Goal: Task Accomplishment & Management: Manage account settings

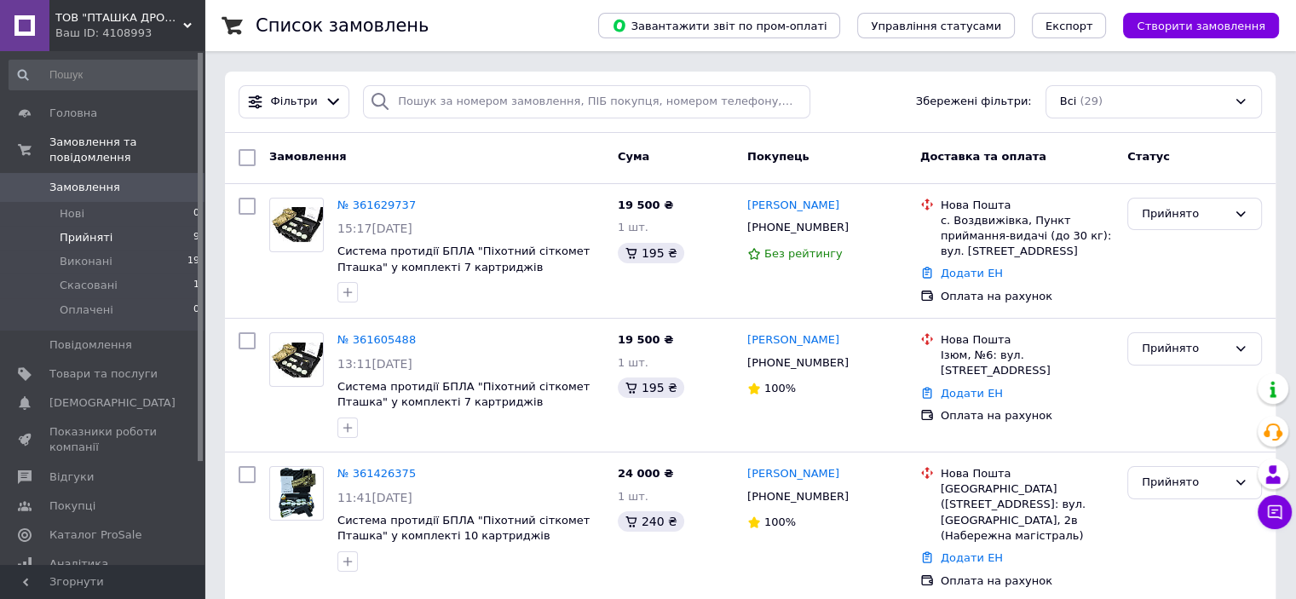
click at [82, 233] on li "Прийняті 9" at bounding box center [105, 238] width 210 height 24
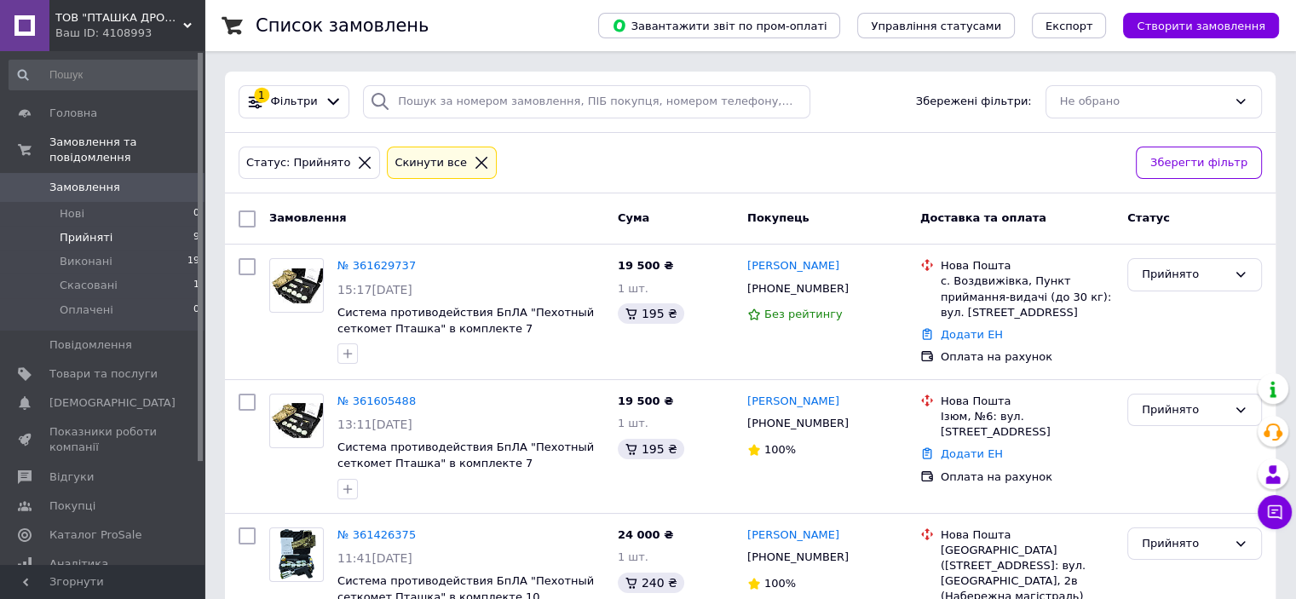
click at [749, 158] on div "Статус: Прийнято Cкинути все" at bounding box center [680, 163] width 890 height 40
click at [72, 180] on span "Замовлення" at bounding box center [84, 187] width 71 height 15
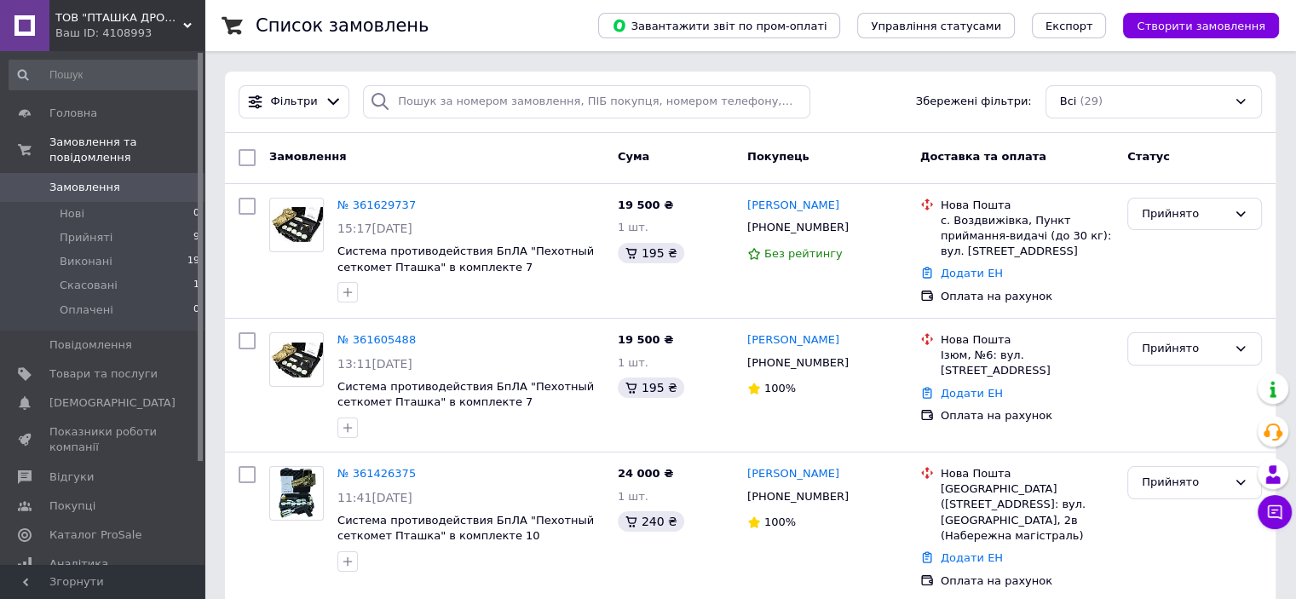
click at [143, 13] on span "ТОВ "ПТАШКА ДРОНС"" at bounding box center [119, 17] width 128 height 15
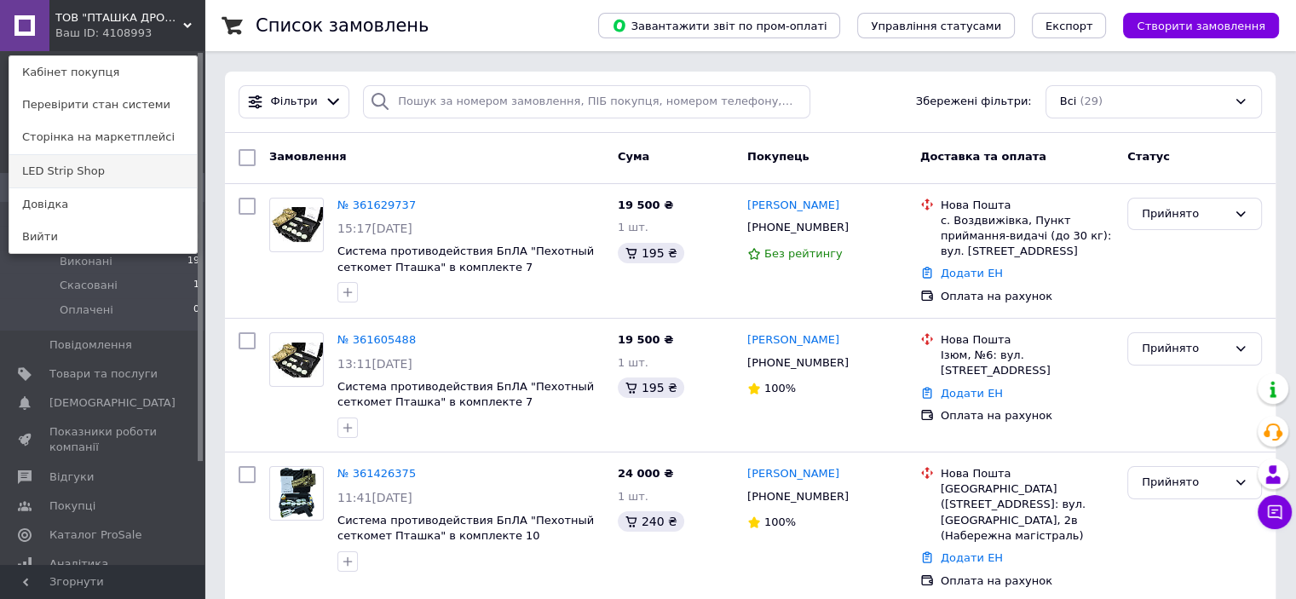
click at [89, 172] on link "LED Strip Shop" at bounding box center [102, 171] width 187 height 32
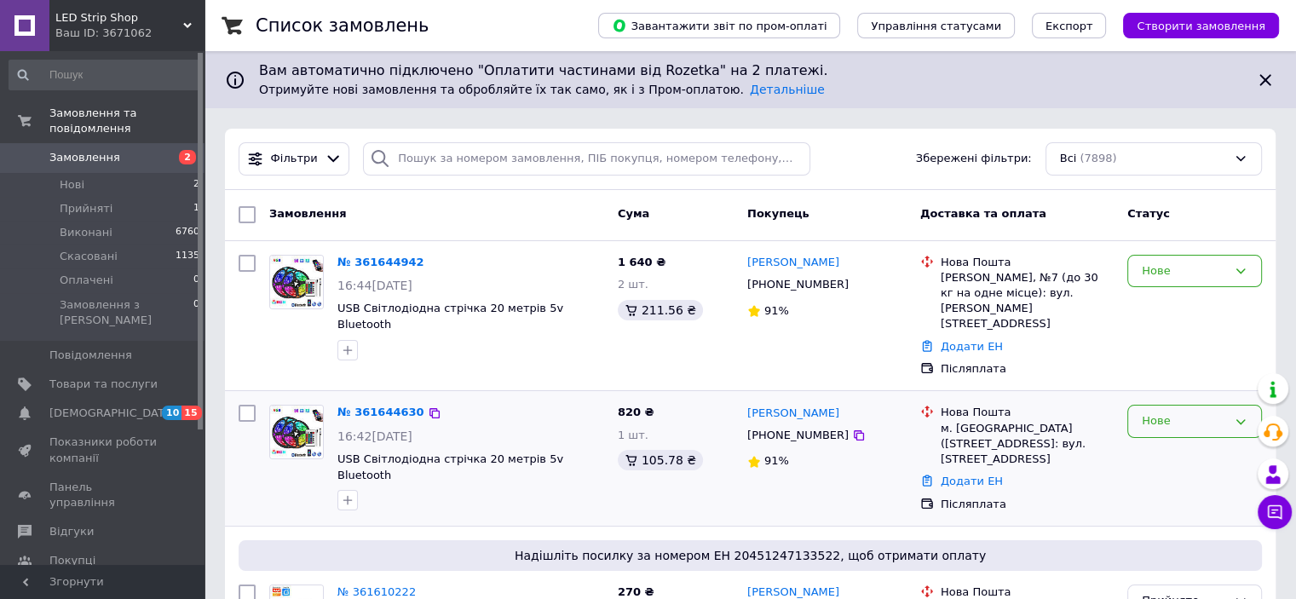
click at [1161, 412] on div "Нове" at bounding box center [1184, 421] width 85 height 18
click at [1180, 472] on li "Виконано" at bounding box center [1194, 488] width 133 height 32
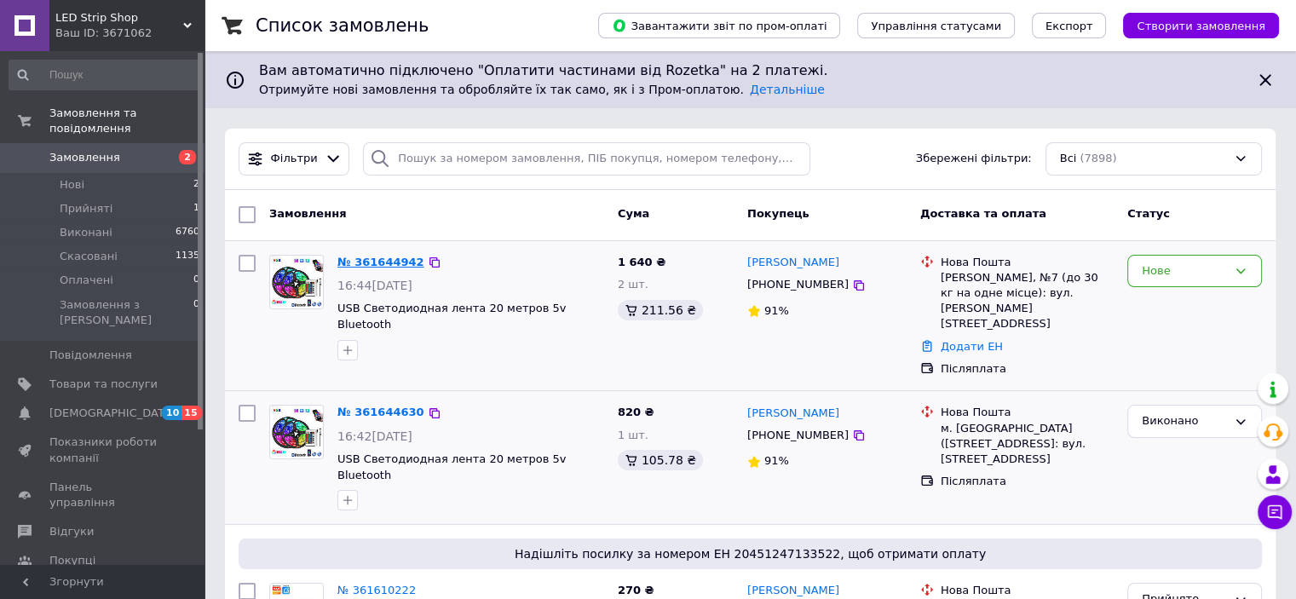
click at [379, 258] on link "№ 361644942" at bounding box center [380, 262] width 87 height 13
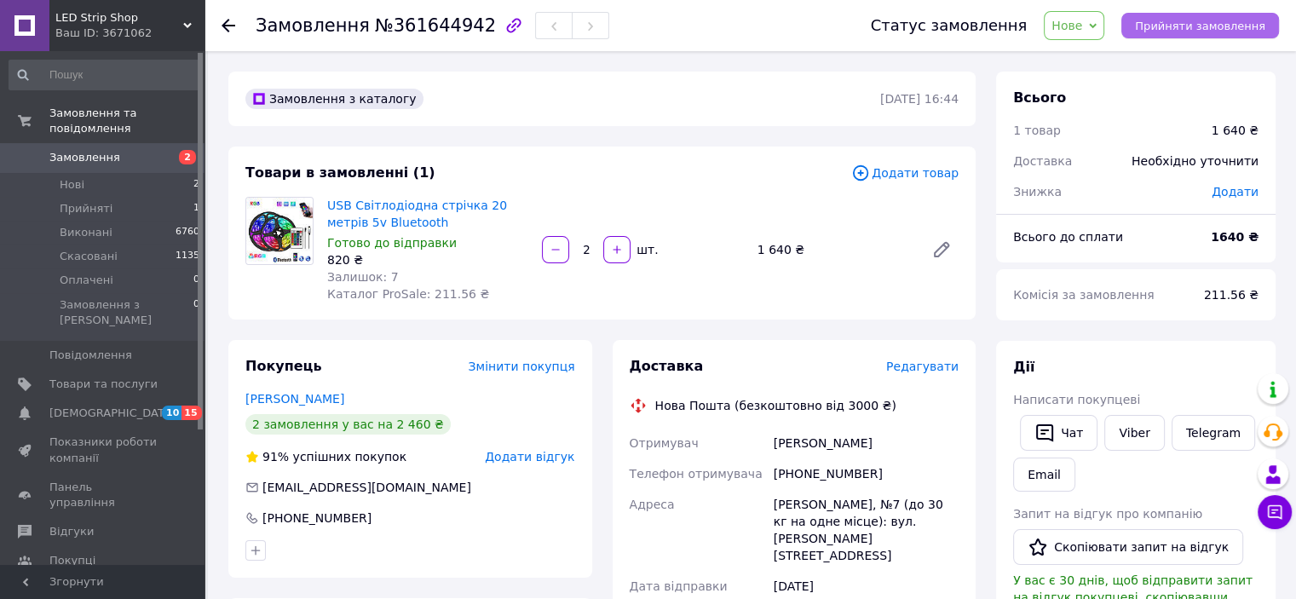
click at [1173, 28] on span "Прийняти замовлення" at bounding box center [1200, 26] width 130 height 13
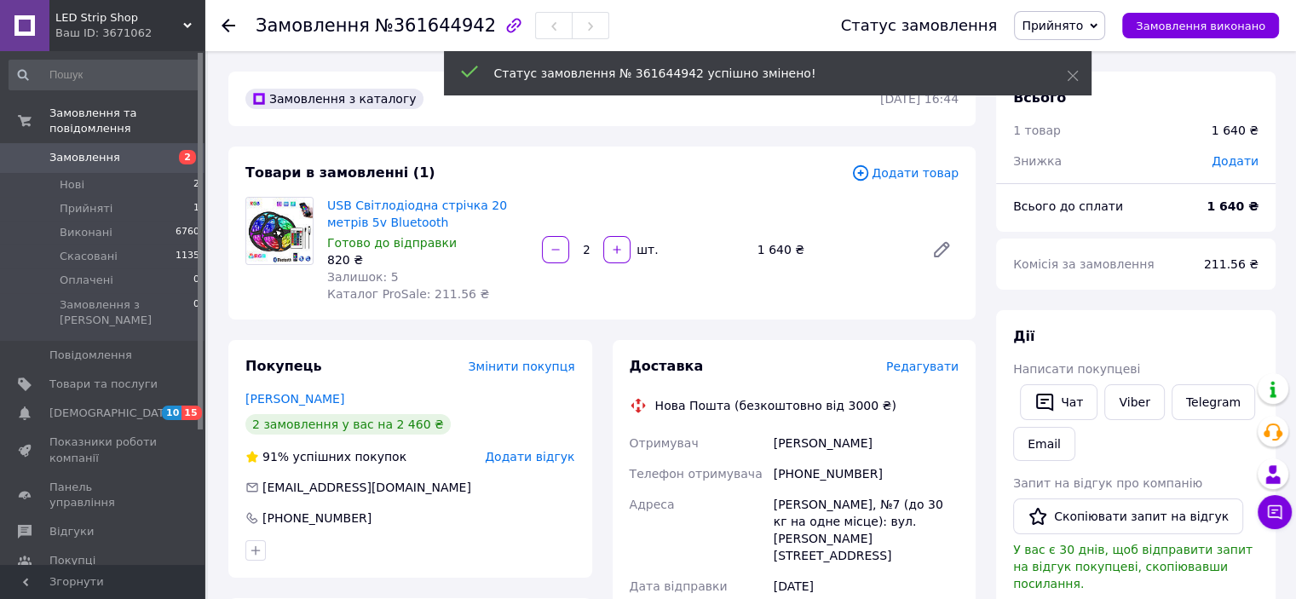
click at [924, 170] on span "Додати товар" at bounding box center [904, 173] width 107 height 19
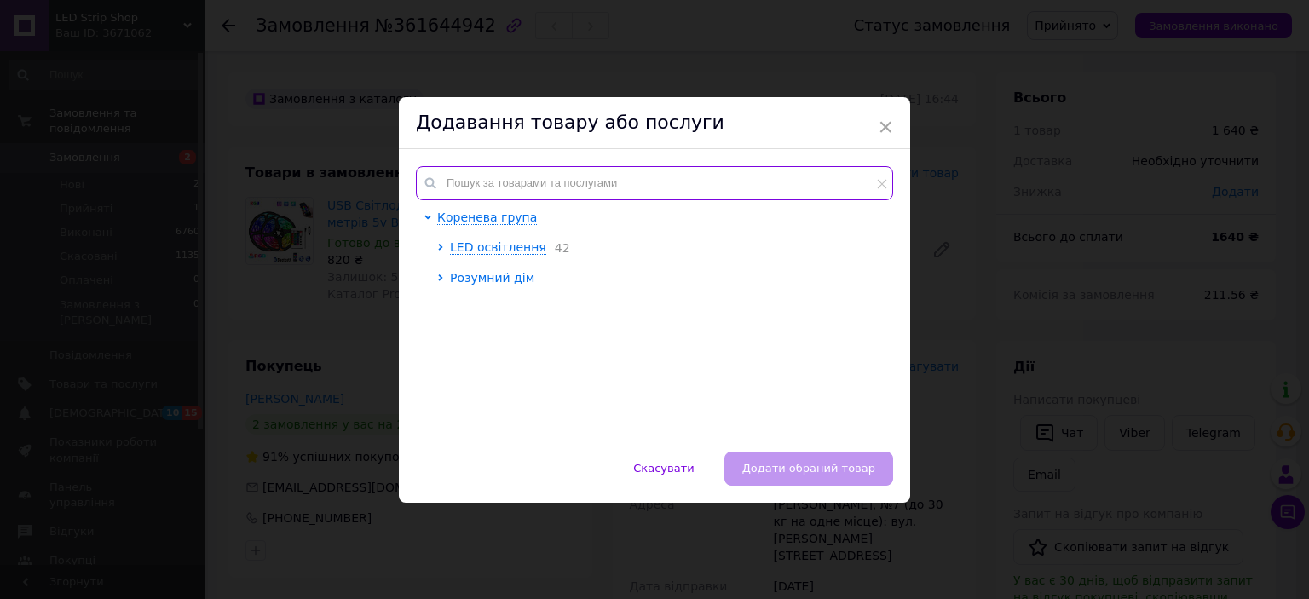
click at [557, 171] on input "text" at bounding box center [654, 183] width 477 height 34
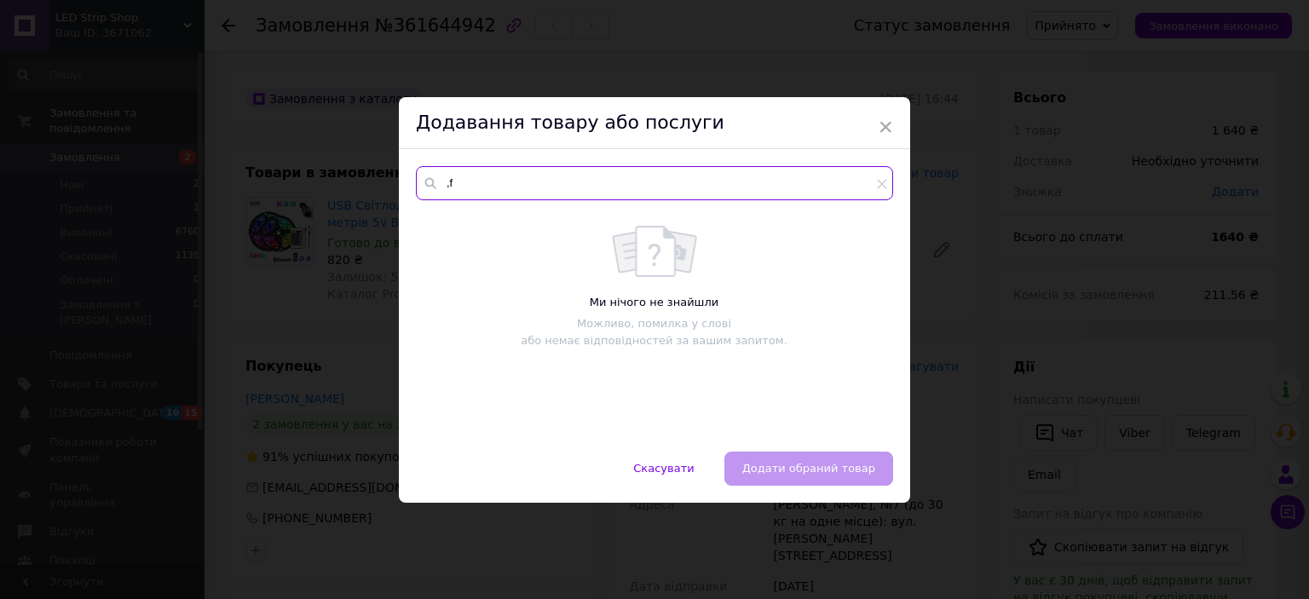
type input ","
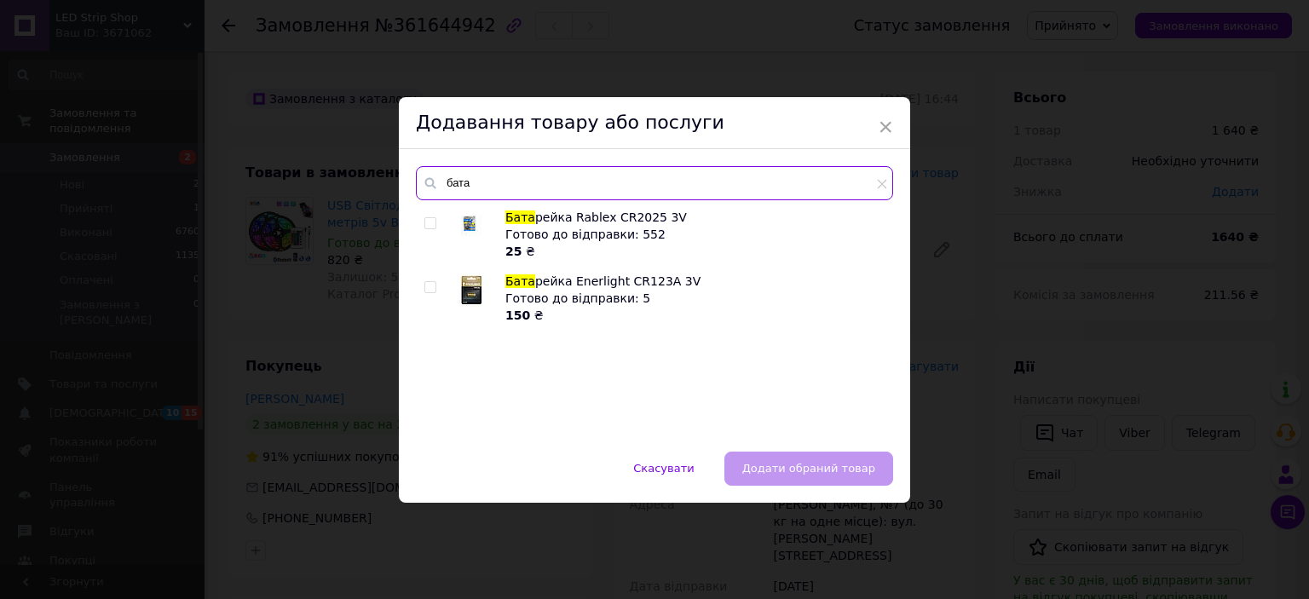
type input "бата"
click at [424, 217] on span at bounding box center [430, 223] width 12 height 12
click at [424, 218] on input "checkbox" at bounding box center [429, 223] width 11 height 11
checkbox input "true"
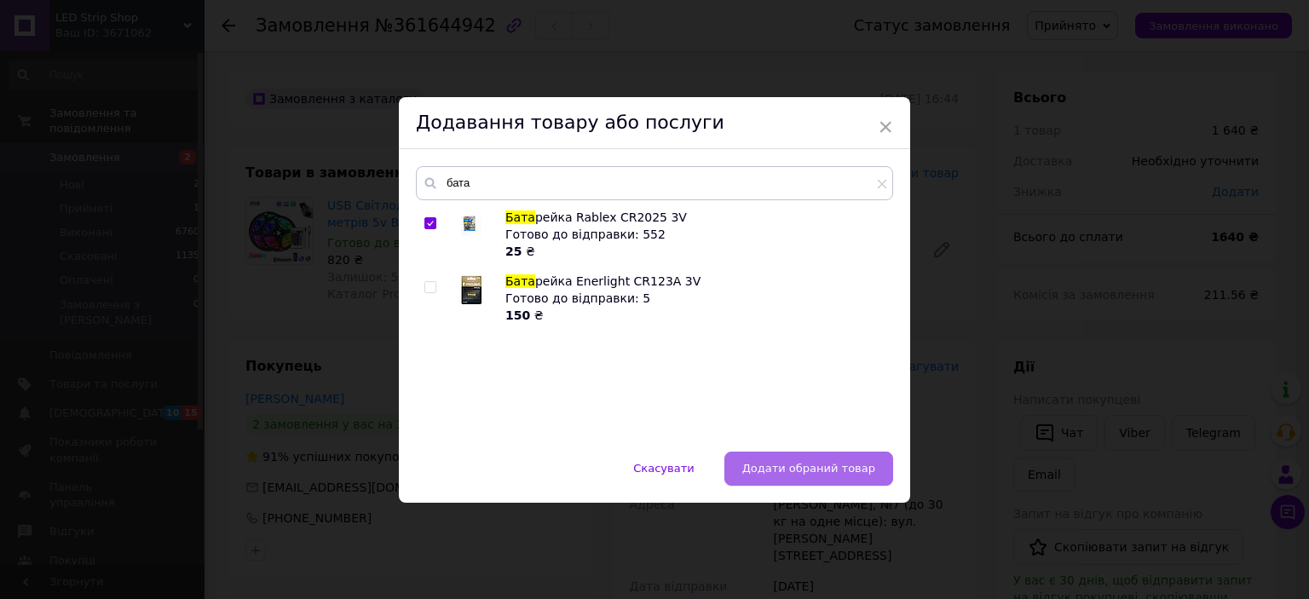
click at [809, 452] on button "Додати обраний товар" at bounding box center [808, 469] width 169 height 34
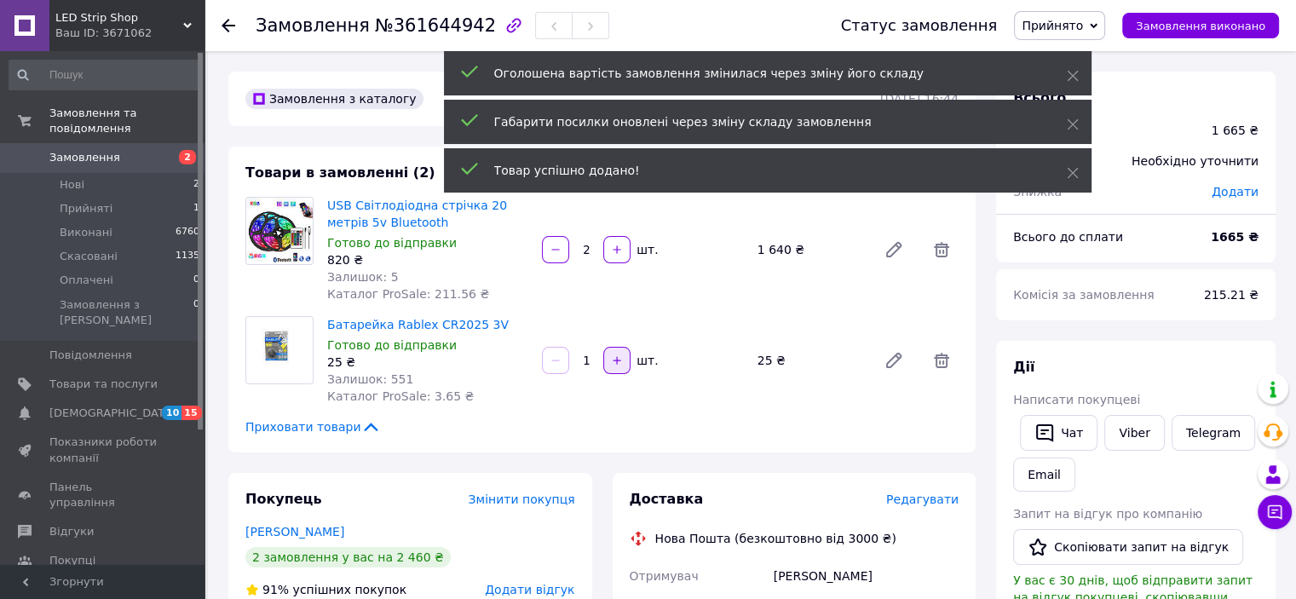
click at [620, 356] on icon "button" at bounding box center [617, 360] width 12 height 12
type input "2"
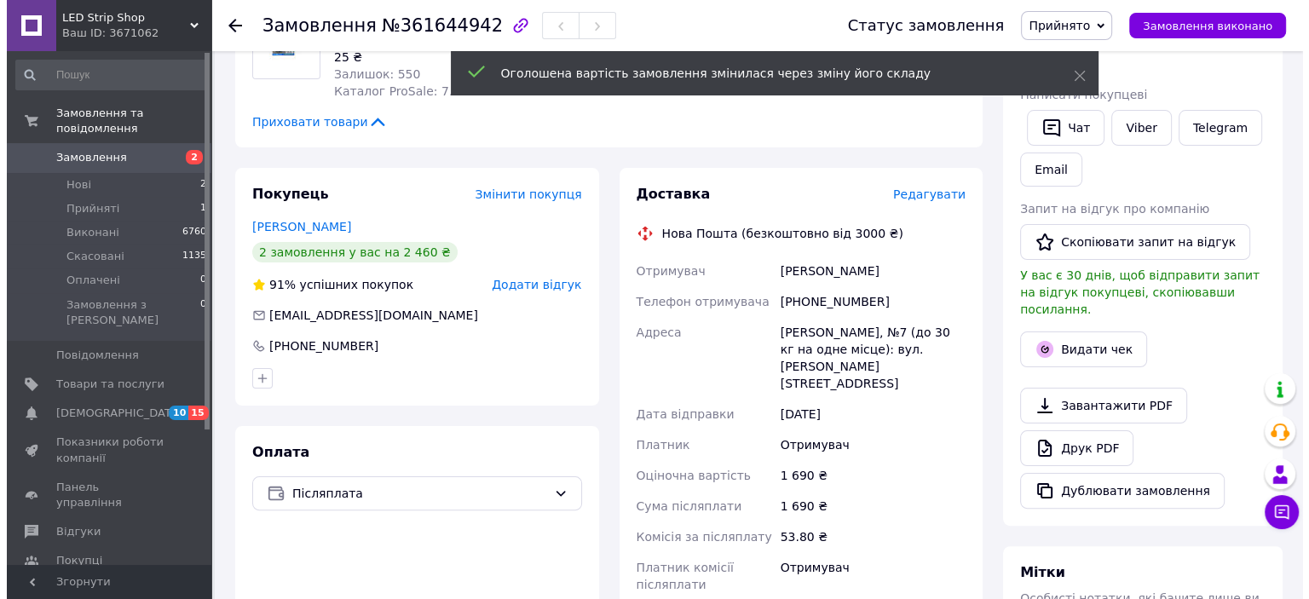
scroll to position [303, 0]
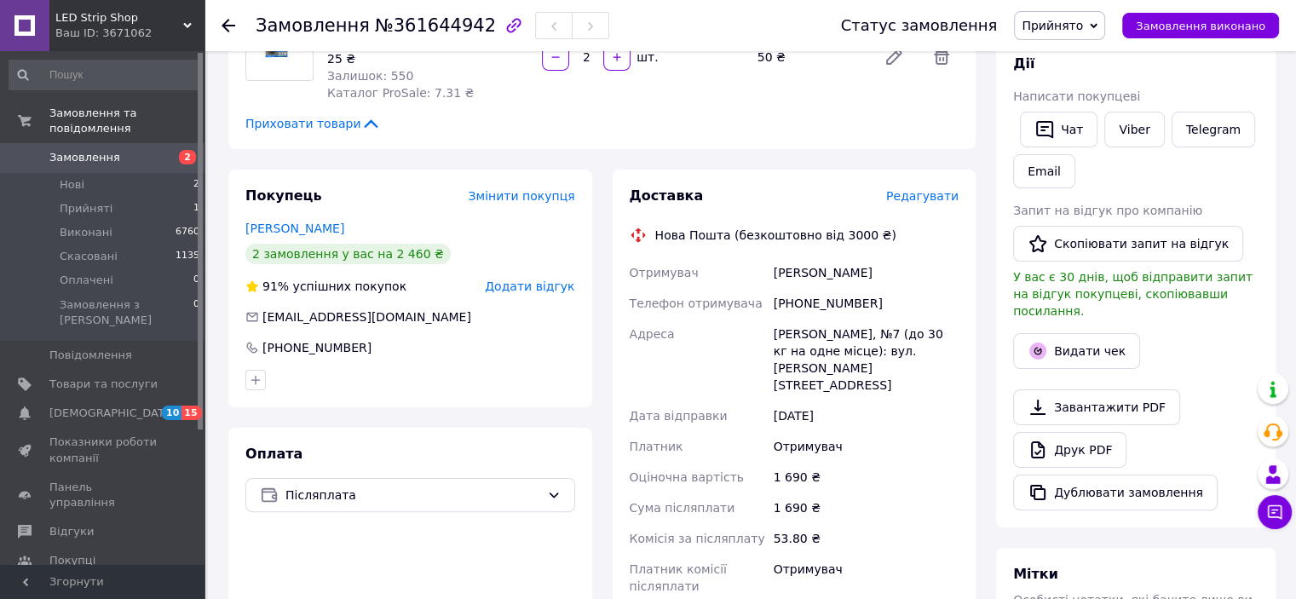
click at [944, 189] on span "Редагувати" at bounding box center [922, 196] width 72 height 14
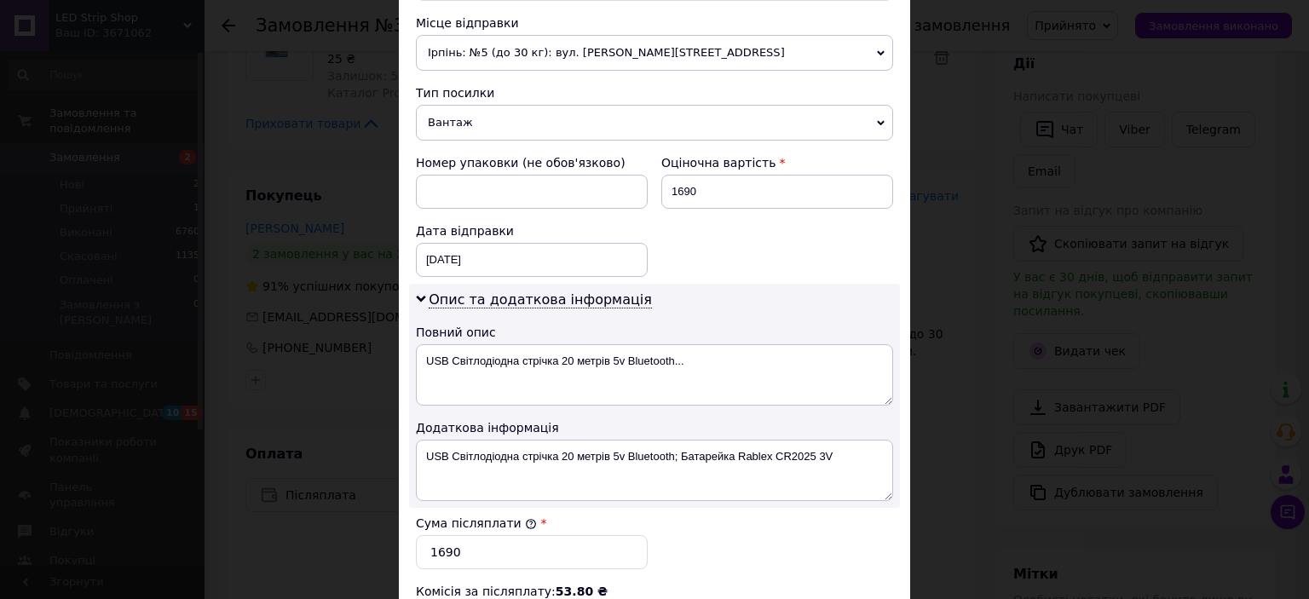
scroll to position [615, 0]
click at [515, 343] on textarea "USB Світлодіодна стрічка 20 метрів 5v Bluetooth..." at bounding box center [654, 373] width 477 height 61
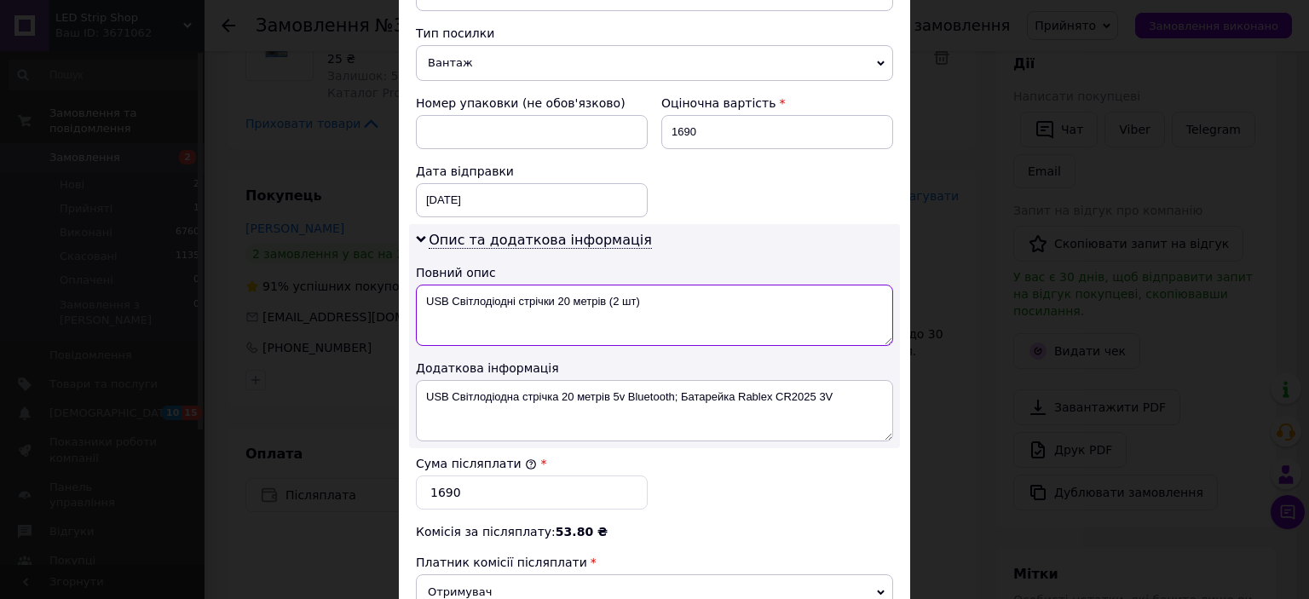
scroll to position [680, 0]
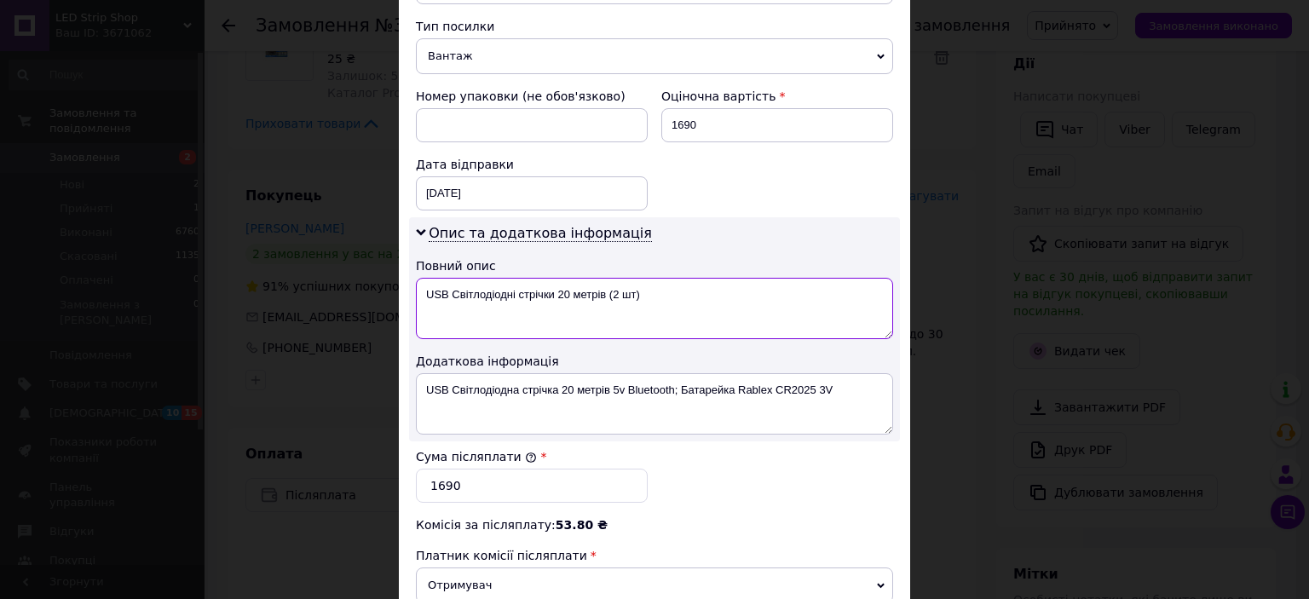
type textarea "USB Світлодіодні стрічки 20 метрів (2 шт)"
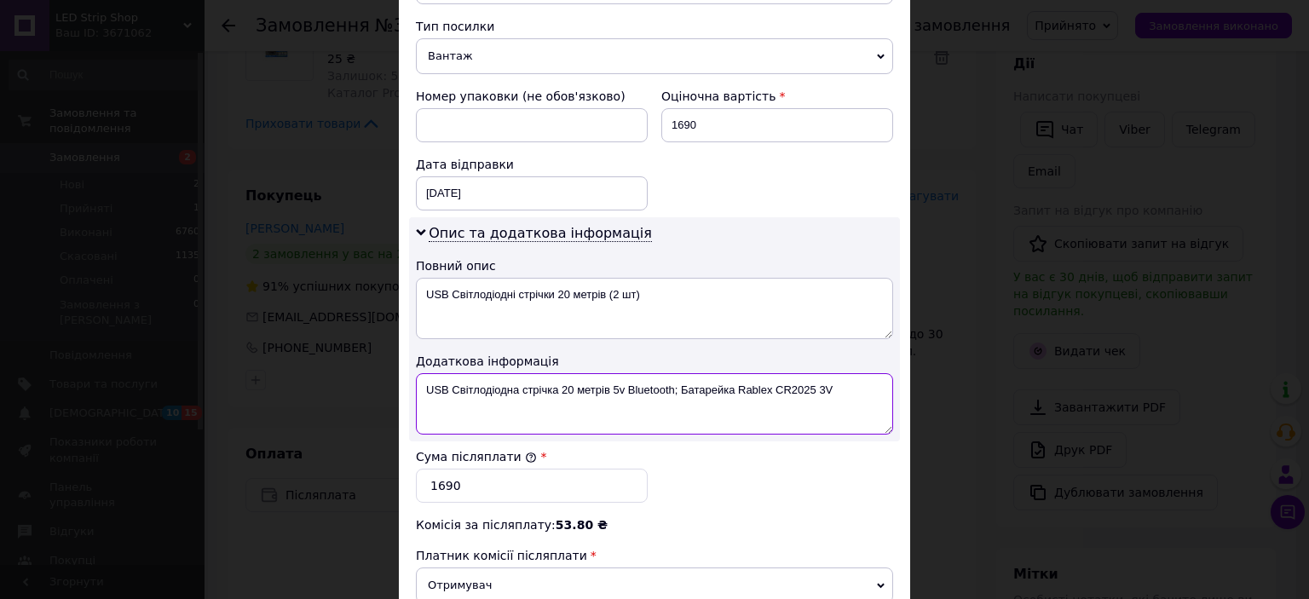
click at [569, 376] on textarea "USB Світлодіодна стрічка 20 метрів 5v Bluetooth; Батарейка Rablex CR2025 3V" at bounding box center [654, 403] width 477 height 61
paste textarea "і стрічки 20 метрів (2 шт)"
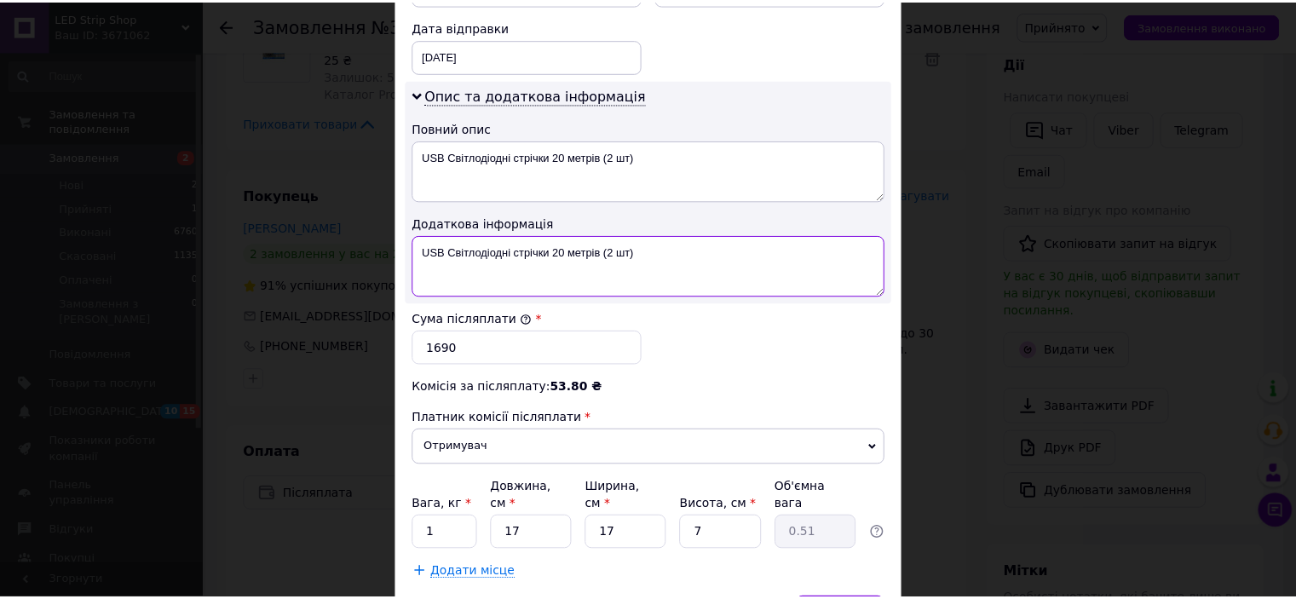
scroll to position [859, 0]
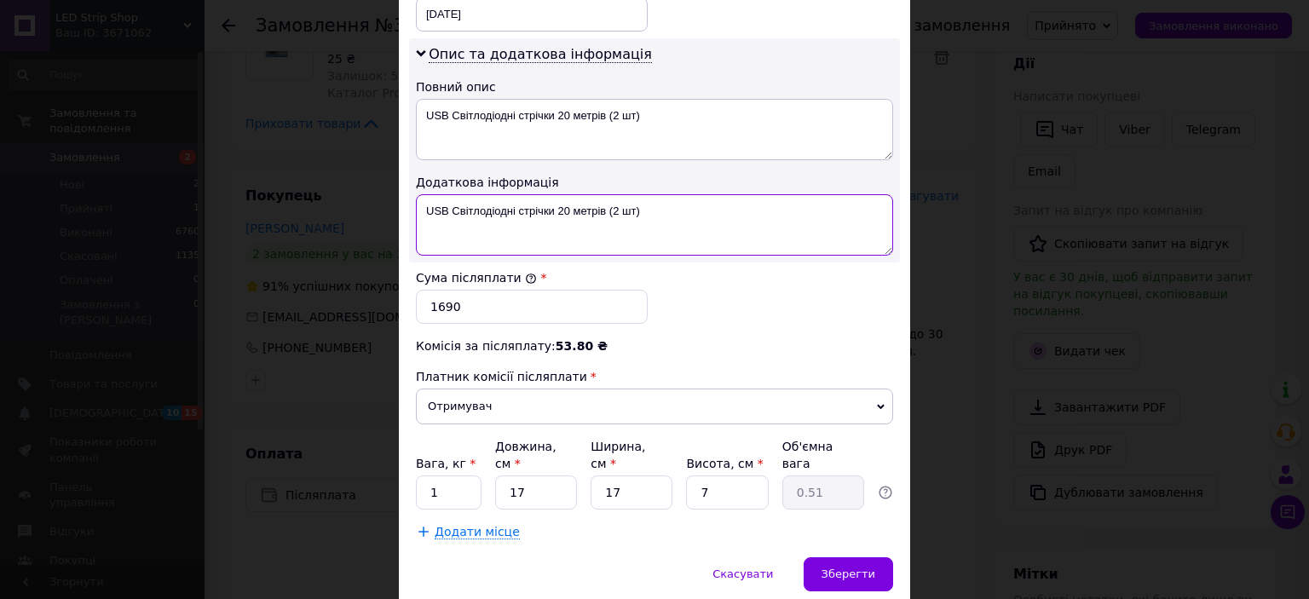
type textarea "USB Світлодіодні стрічки 20 метрів (2 шт)"
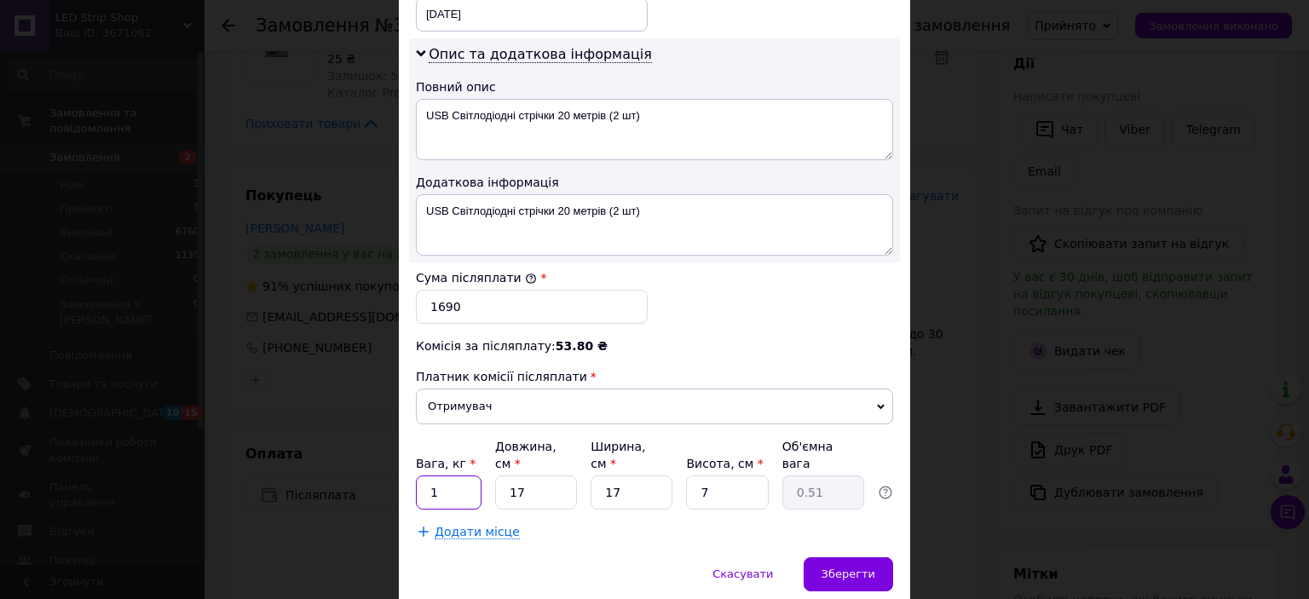
click at [460, 475] on input "1" at bounding box center [449, 492] width 66 height 34
type input "0.5"
click at [824, 557] on div "Зберегти" at bounding box center [847, 574] width 89 height 34
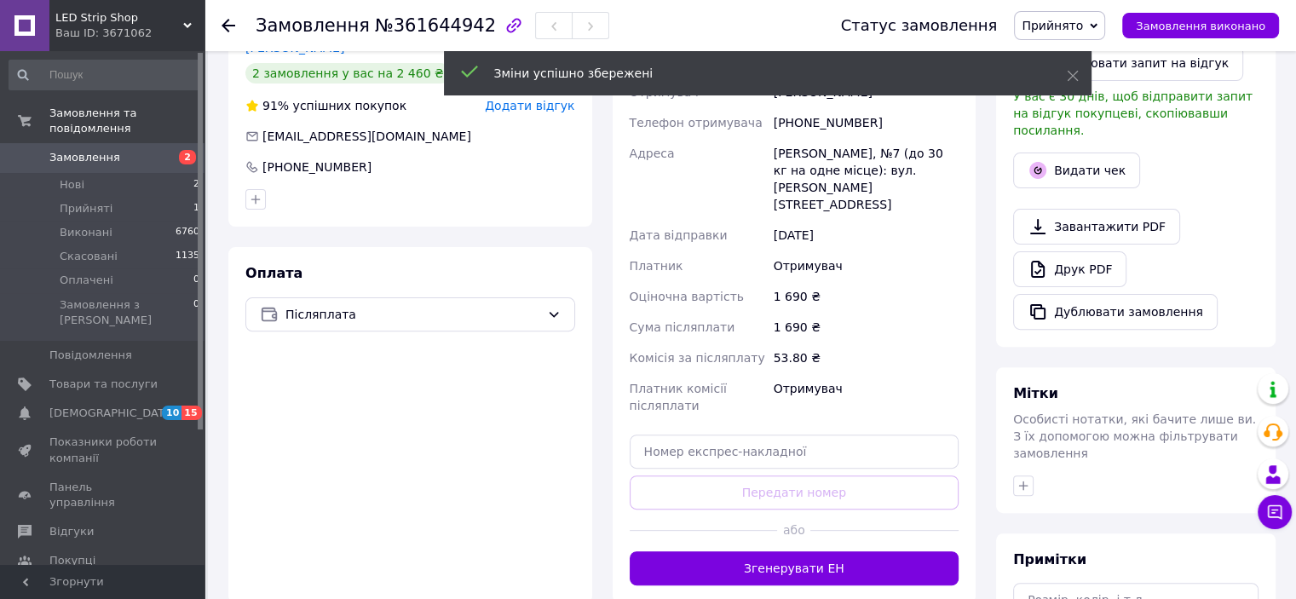
scroll to position [520, 0]
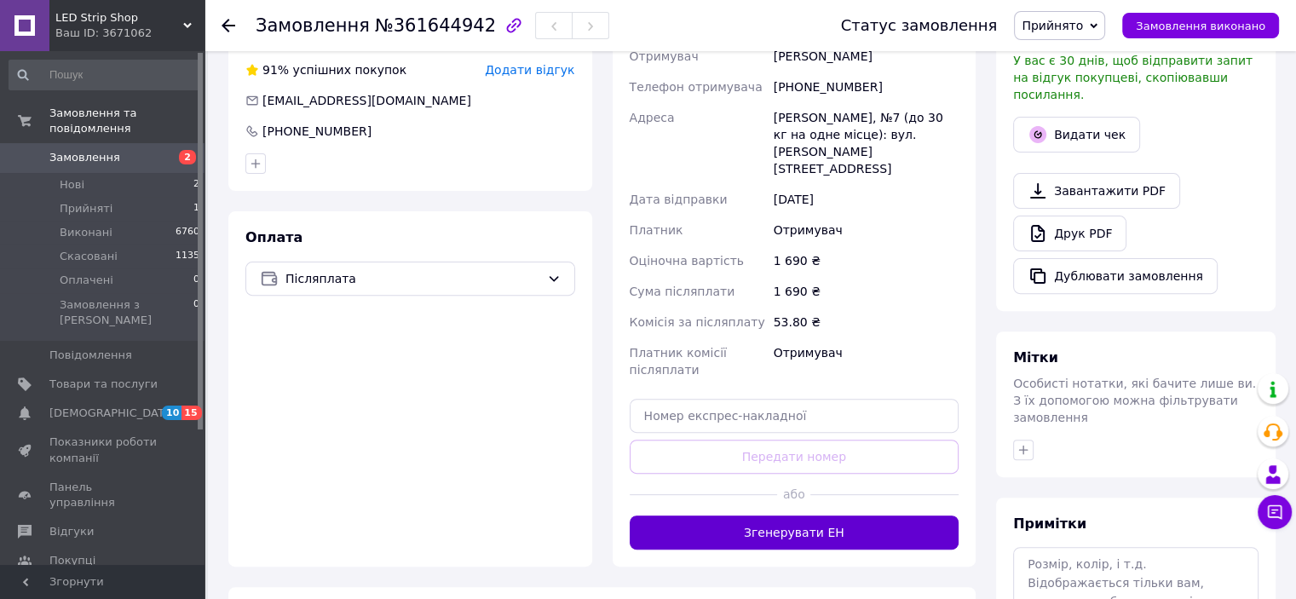
click at [824, 518] on button "Згенерувати ЕН" at bounding box center [795, 532] width 330 height 34
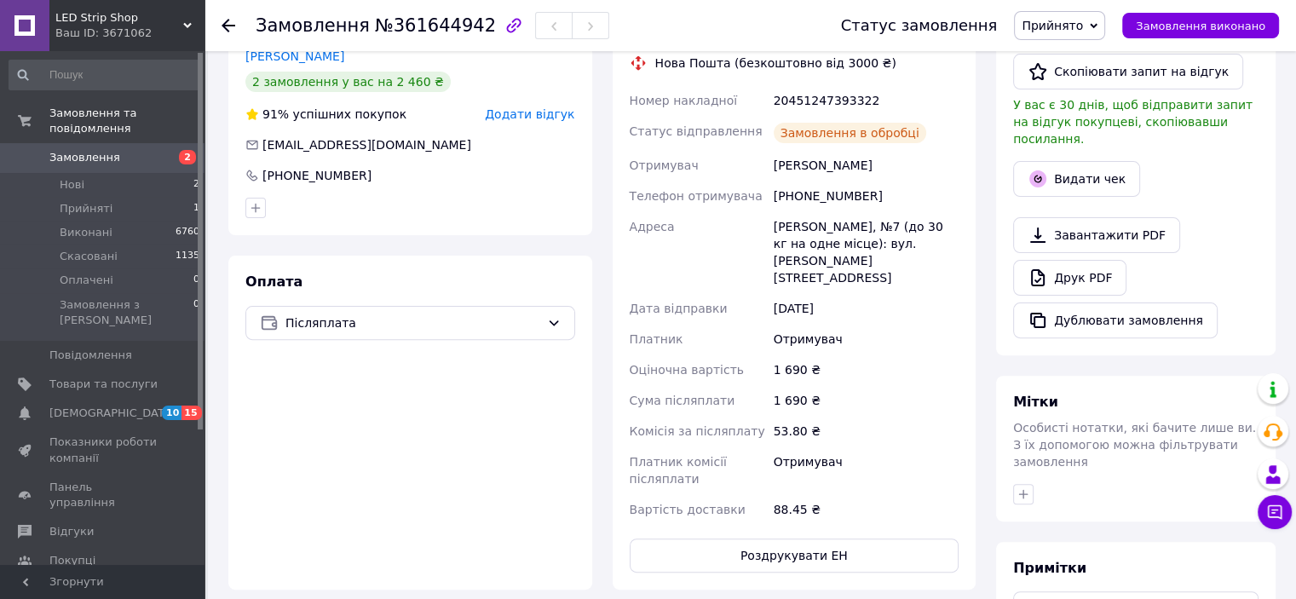
scroll to position [467, 0]
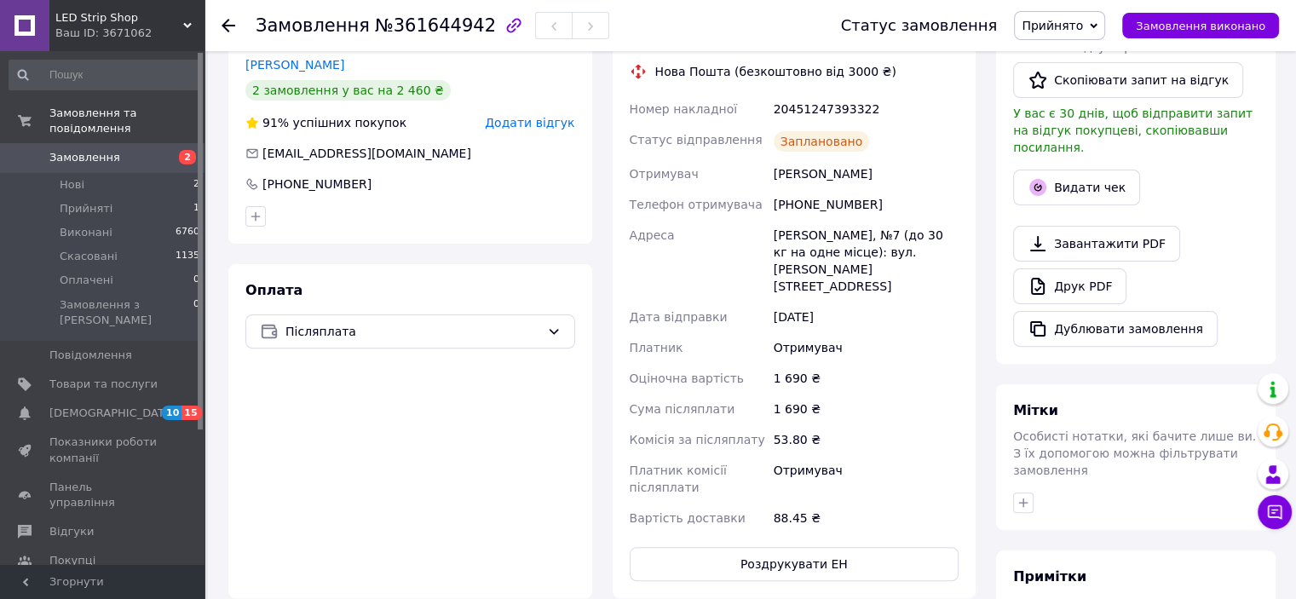
click at [799, 108] on div "20451247393322" at bounding box center [866, 109] width 192 height 31
copy div "20451247393322"
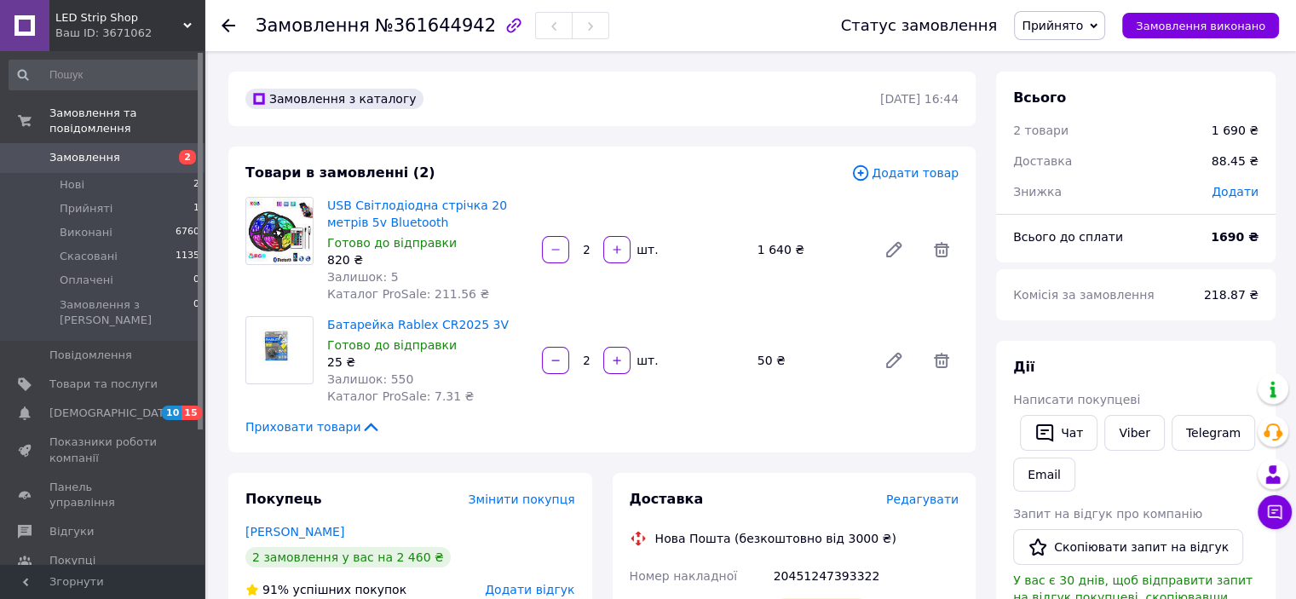
click at [222, 15] on div at bounding box center [239, 25] width 34 height 51
click at [228, 20] on use at bounding box center [229, 26] width 14 height 14
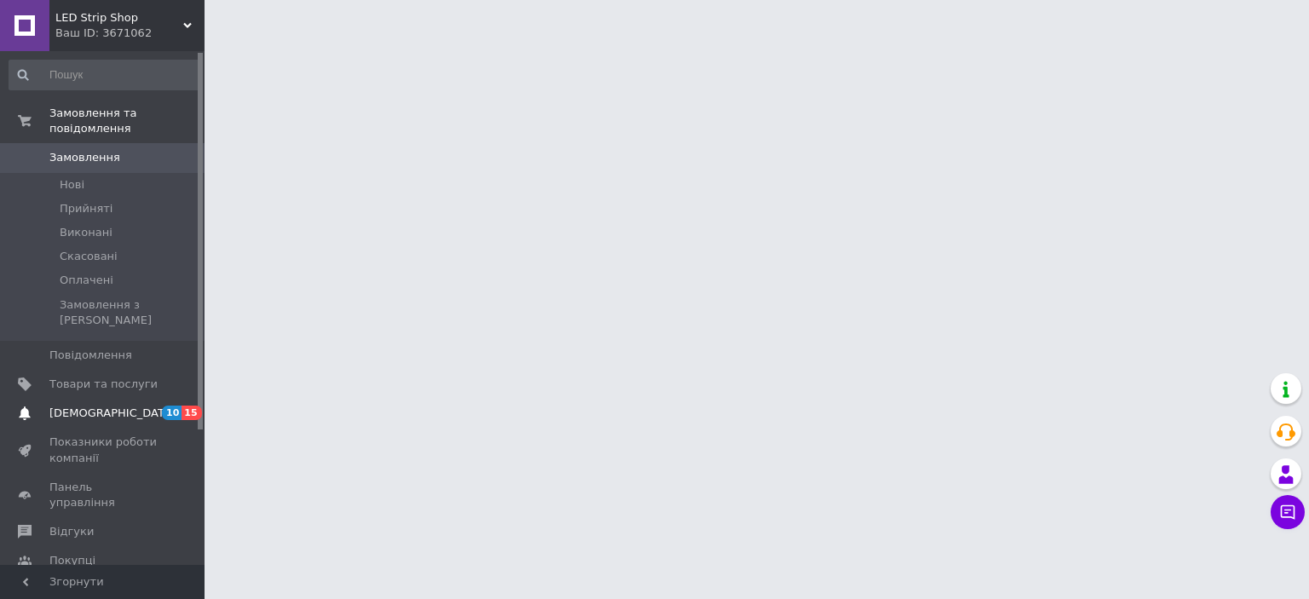
click at [98, 406] on span "[DEMOGRAPHIC_DATA]" at bounding box center [112, 413] width 126 height 15
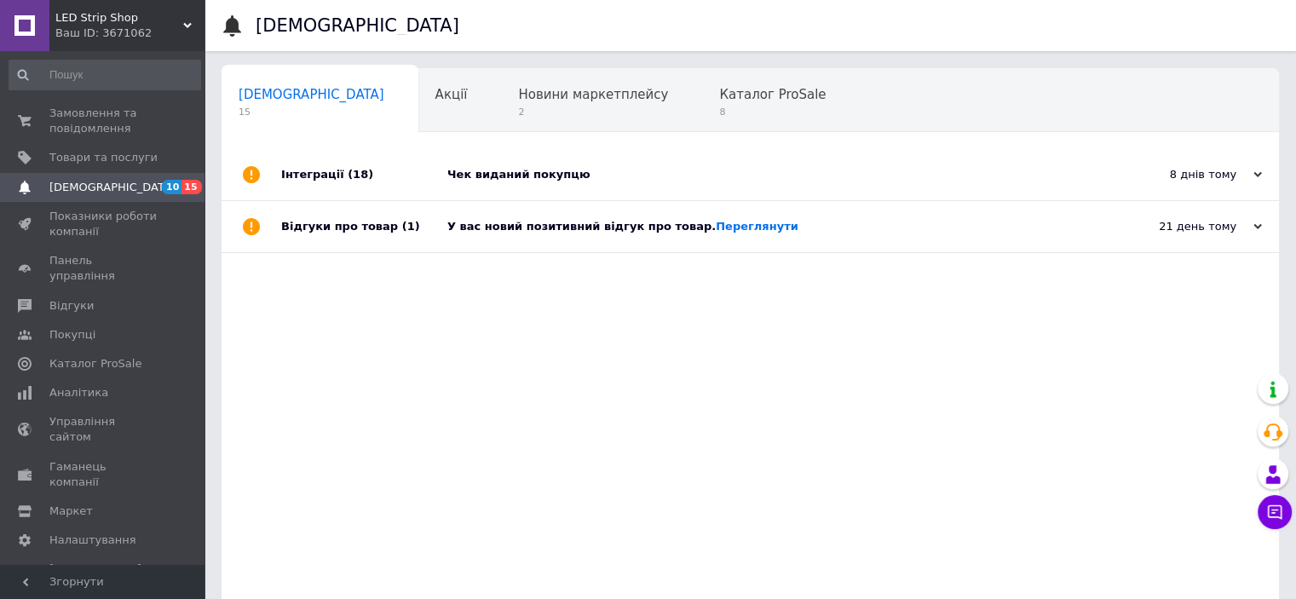
click at [603, 186] on div "Чек виданий покупцю" at bounding box center [769, 174] width 644 height 51
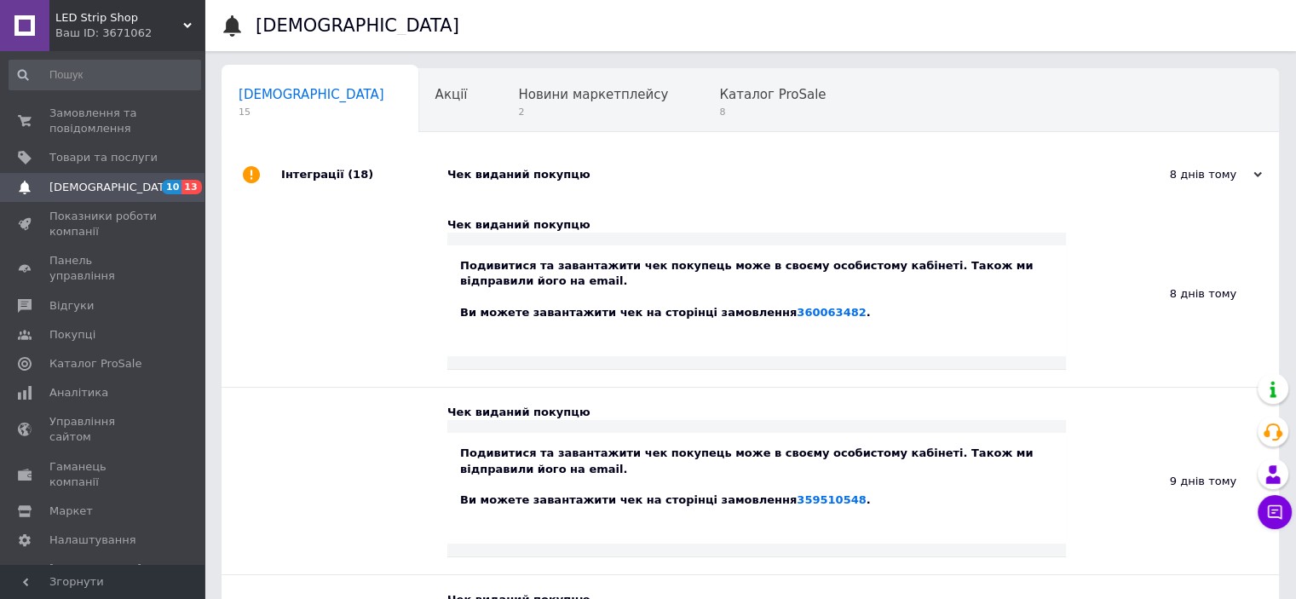
click at [603, 186] on div "Чек виданий покупцю" at bounding box center [769, 174] width 644 height 51
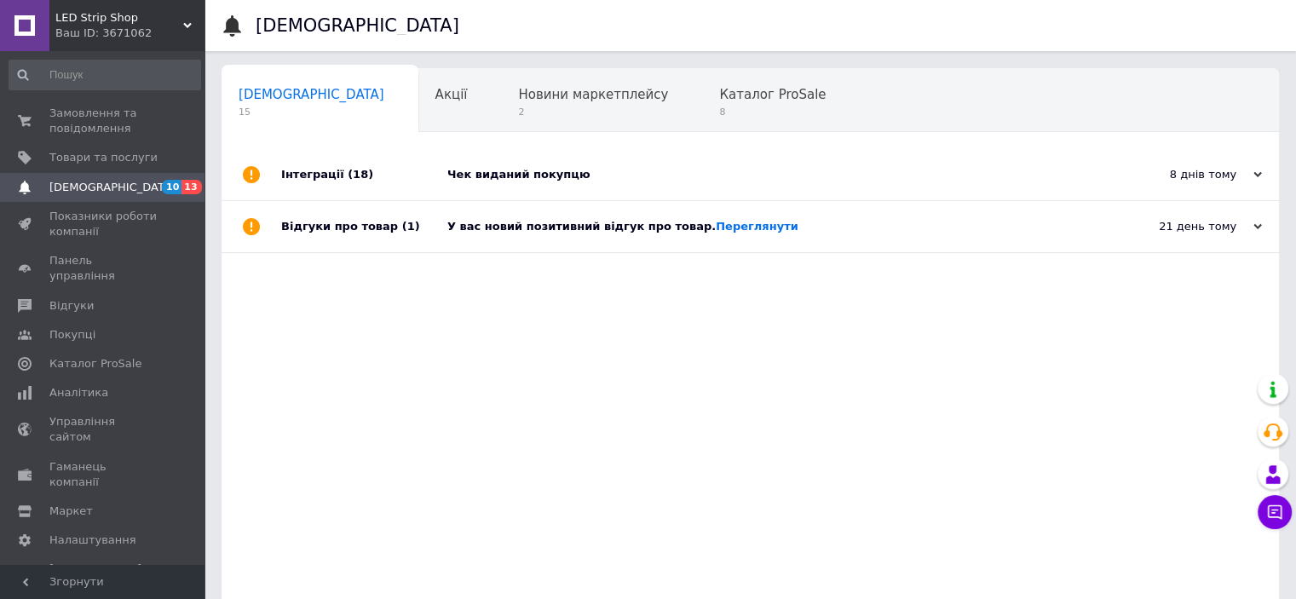
click at [598, 230] on div "У вас новий позитивний відгук про товар. Переглянути" at bounding box center [769, 226] width 644 height 15
click at [718, 278] on link "Переглянути" at bounding box center [757, 276] width 83 height 13
click at [544, 91] on span "Новини маркетплейсу" at bounding box center [593, 94] width 150 height 15
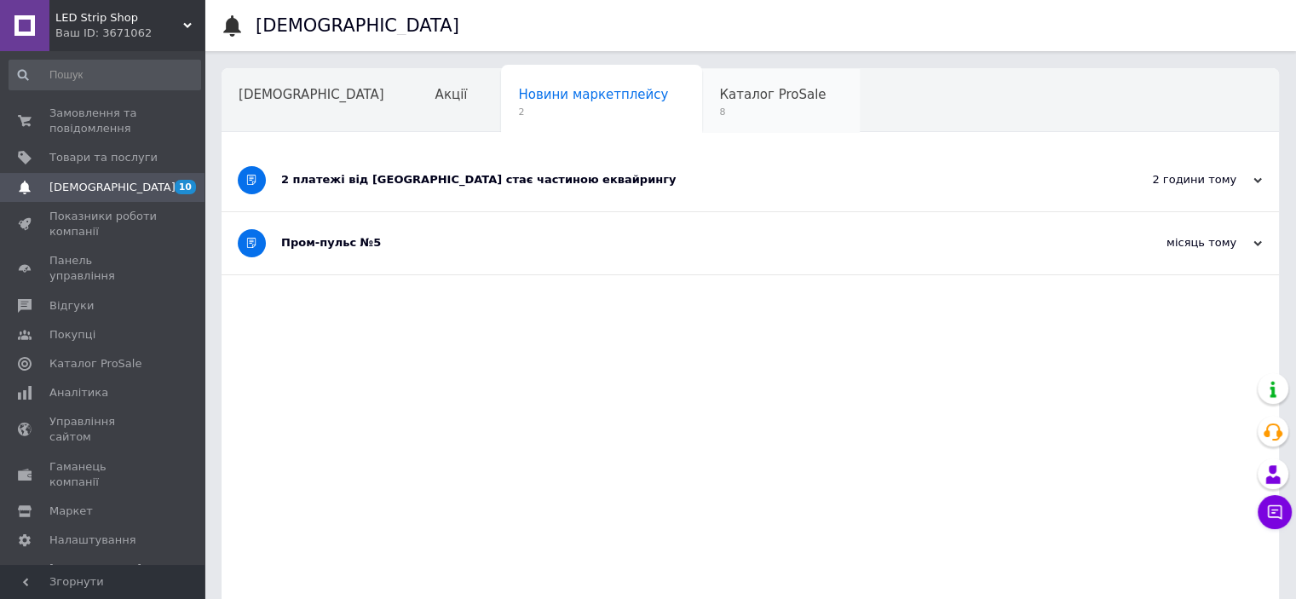
click at [719, 100] on span "Каталог ProSale" at bounding box center [772, 94] width 107 height 15
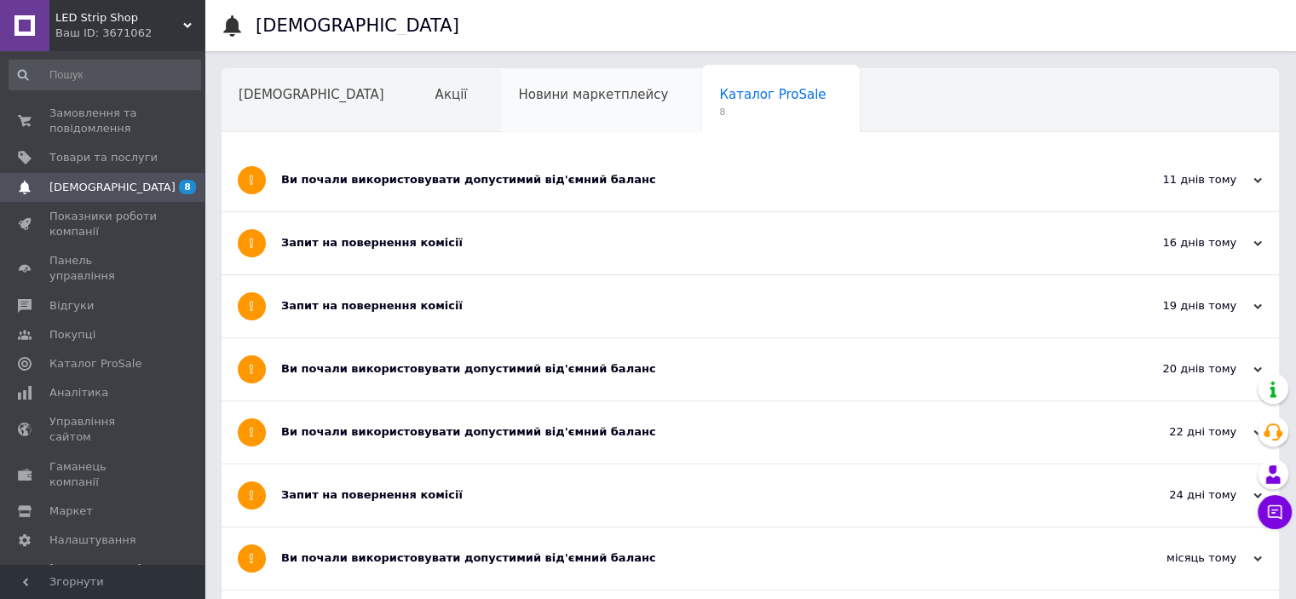
click at [518, 93] on span "Новини маркетплейсу" at bounding box center [593, 94] width 150 height 15
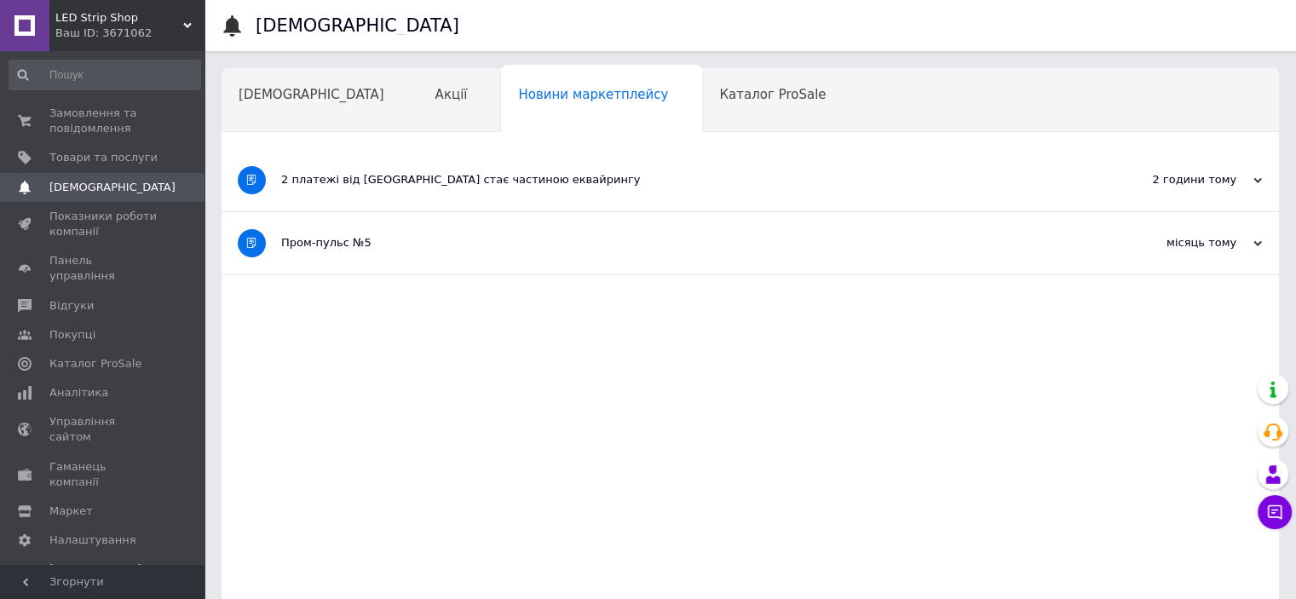
click at [460, 181] on div "2 платежі від Rozetka стає частиною еквайрингу" at bounding box center [686, 179] width 810 height 15
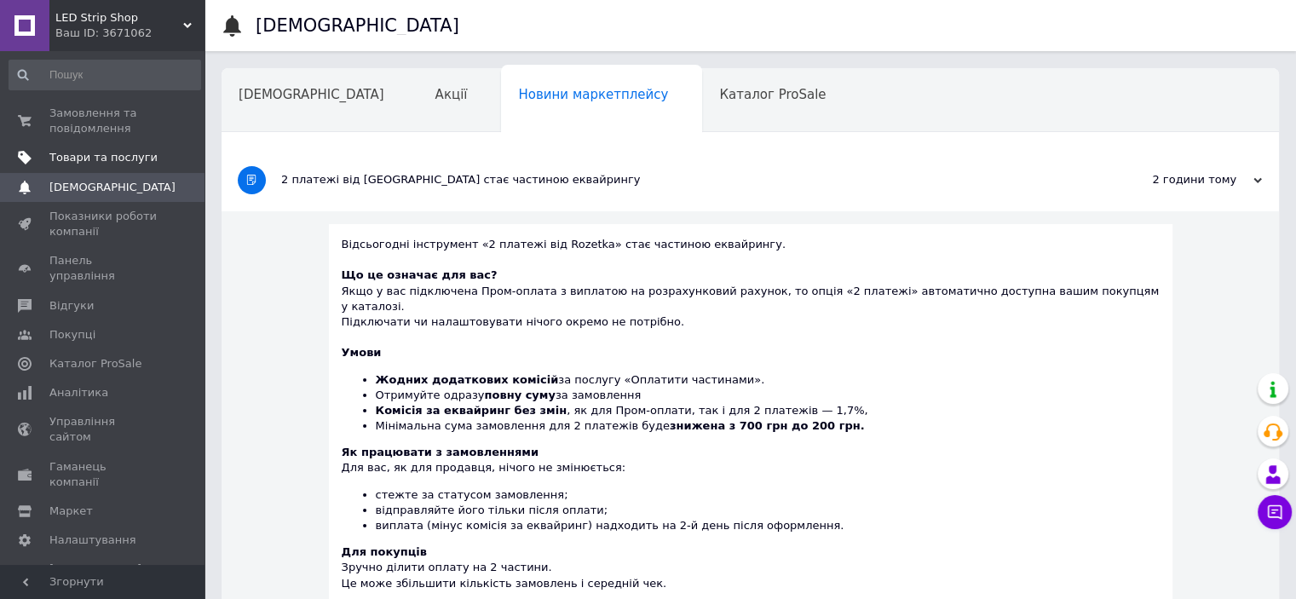
click at [118, 153] on span "Товари та послуги" at bounding box center [103, 157] width 108 height 15
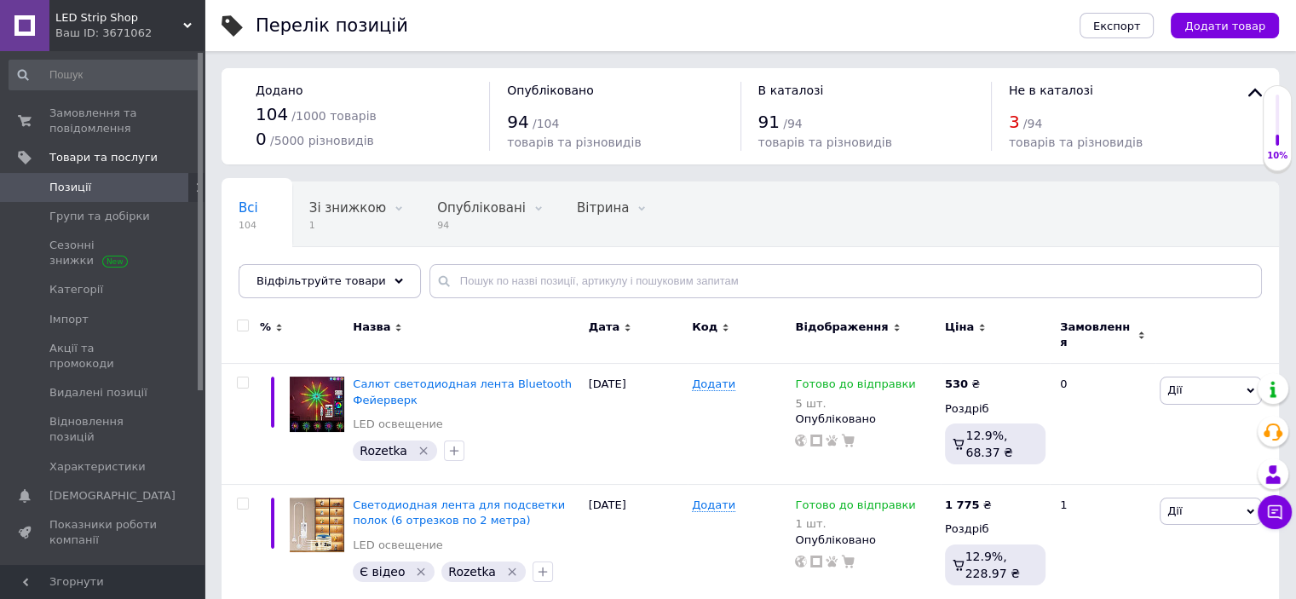
click at [144, 20] on span "LED Strip Shop" at bounding box center [119, 17] width 128 height 15
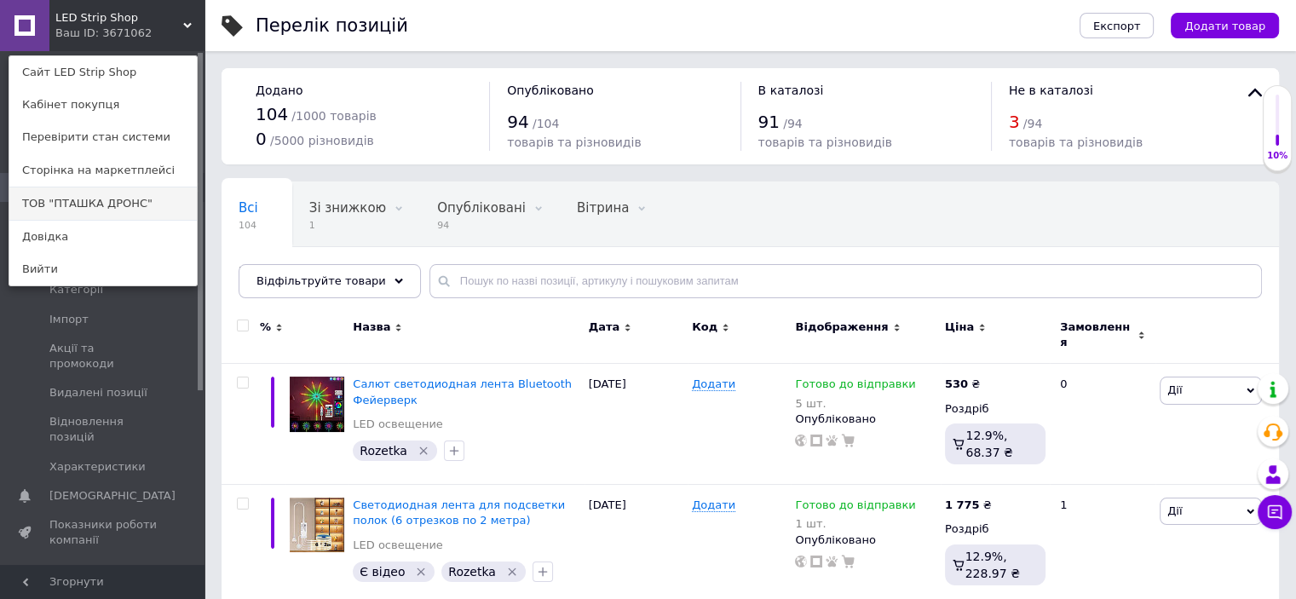
click at [106, 204] on link "ТОВ "ПТАШКА ДРОНС"" at bounding box center [102, 203] width 187 height 32
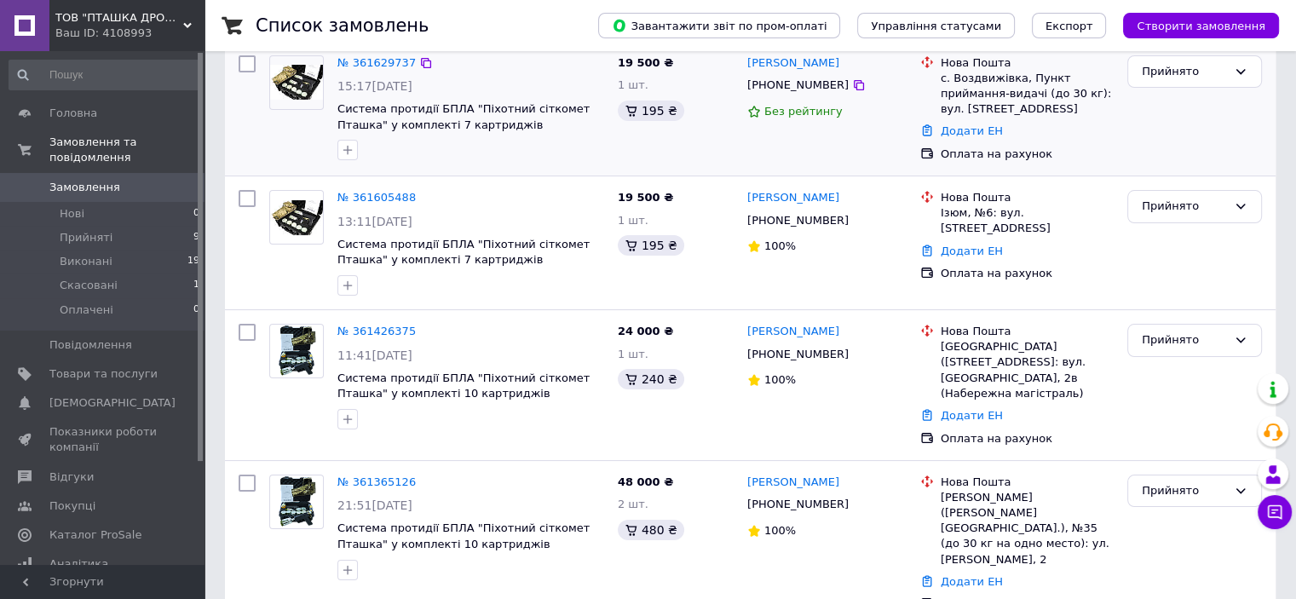
scroll to position [145, 0]
